Goal: Task Accomplishment & Management: Manage account settings

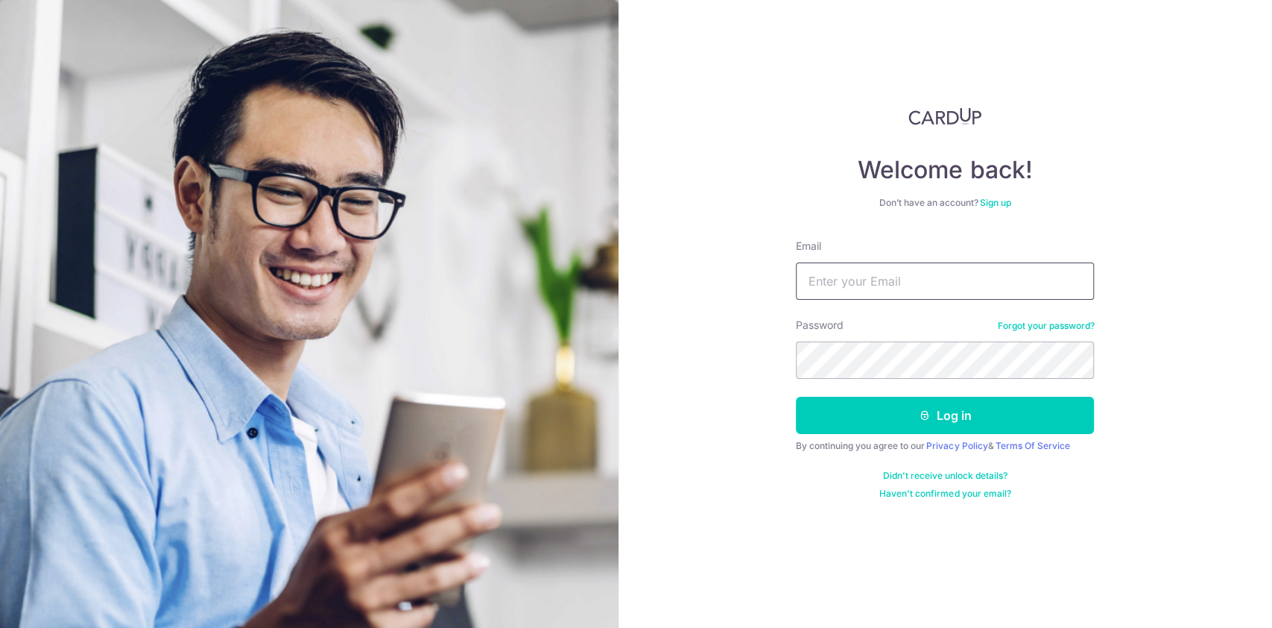
click at [878, 290] on input "Email" at bounding box center [945, 280] width 298 height 37
type input "[PERSON_NAME][EMAIL_ADDRESS][DOMAIN_NAME]"
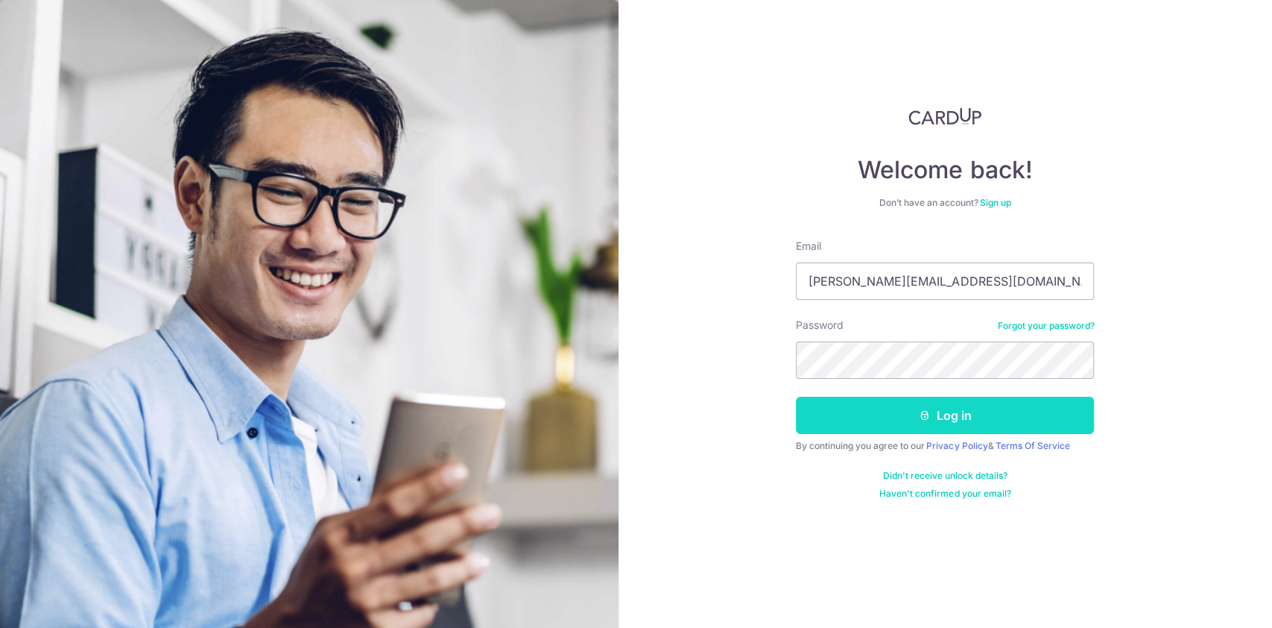
click at [879, 409] on button "Log in" at bounding box center [945, 414] width 298 height 37
